Goal: Task Accomplishment & Management: Manage account settings

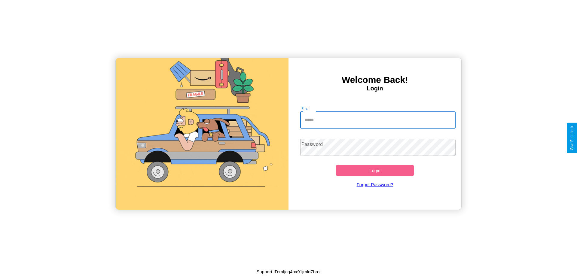
click at [378, 120] on input "Email" at bounding box center [378, 120] width 156 height 17
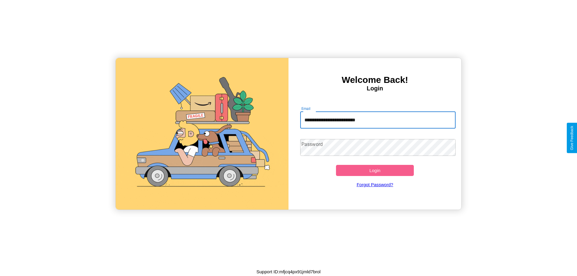
type input "**********"
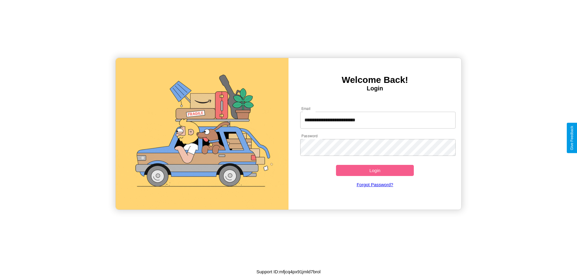
click at [375, 171] on button "Login" at bounding box center [375, 170] width 78 height 11
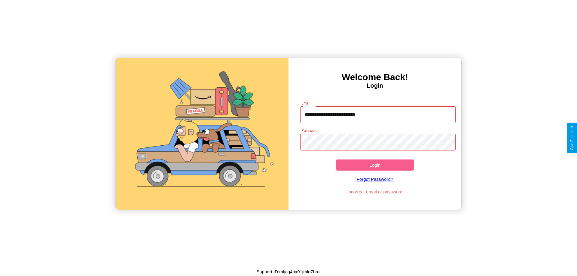
click at [375, 165] on button "Login" at bounding box center [375, 165] width 78 height 11
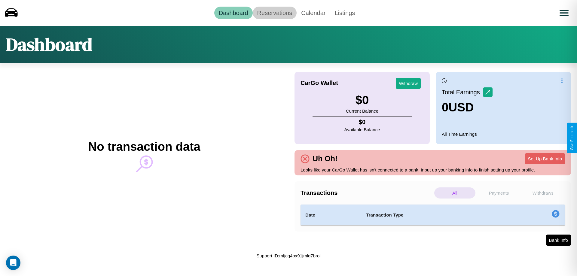
click at [275, 13] on link "Reservations" at bounding box center [275, 13] width 44 height 13
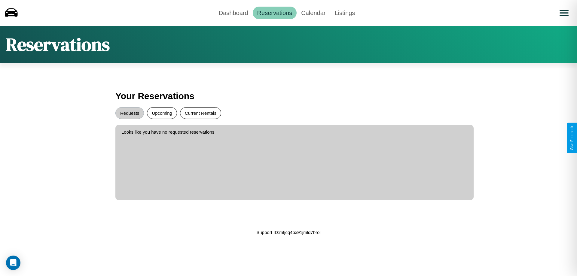
click at [201, 113] on button "Current Rentals" at bounding box center [200, 113] width 41 height 12
click at [130, 113] on button "Requests" at bounding box center [129, 113] width 29 height 12
click at [233, 13] on link "Dashboard" at bounding box center [233, 13] width 38 height 13
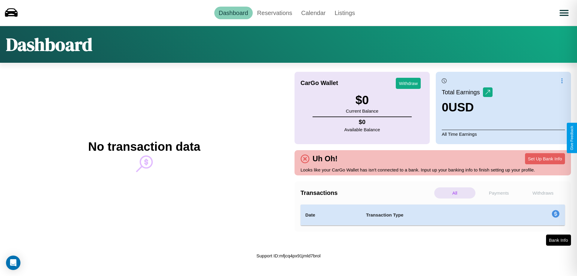
click at [543, 193] on p "Withdraws" at bounding box center [543, 193] width 41 height 11
click at [499, 193] on p "Payments" at bounding box center [499, 193] width 41 height 11
click at [545, 159] on button "Set Up Bank Info" at bounding box center [545, 158] width 40 height 11
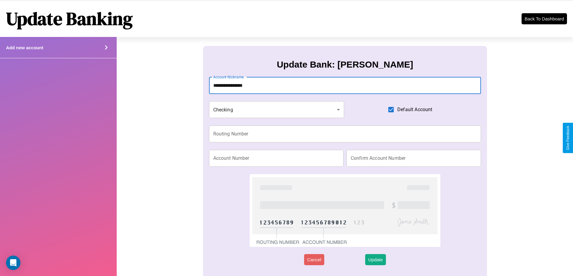
type input "**********"
